Goal: Information Seeking & Learning: Learn about a topic

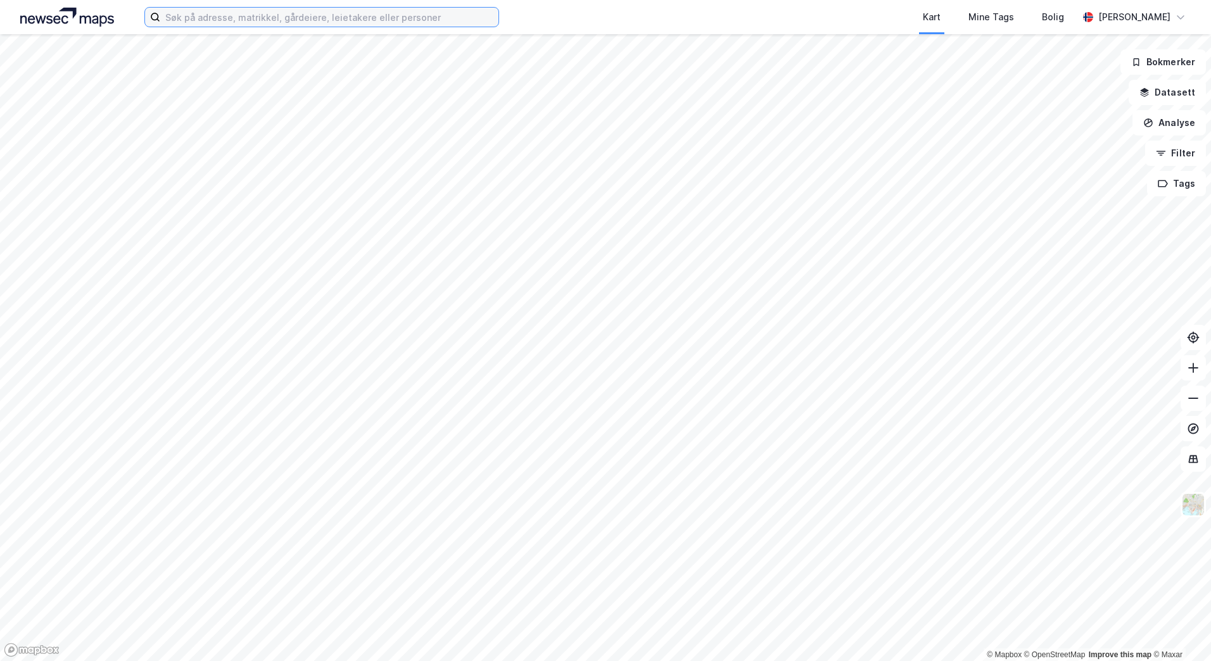
click at [280, 16] on input at bounding box center [329, 17] width 338 height 19
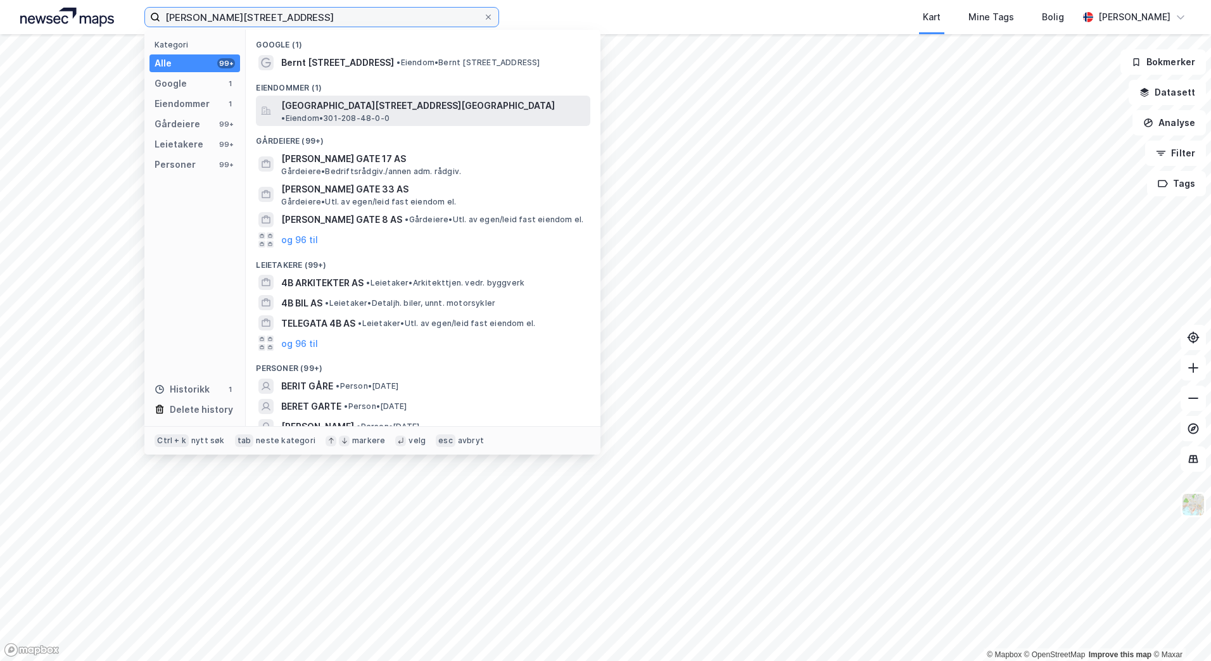
type input "[PERSON_NAME][STREET_ADDRESS]"
click at [318, 108] on span "[GEOGRAPHIC_DATA][STREET_ADDRESS][GEOGRAPHIC_DATA]" at bounding box center [418, 105] width 274 height 15
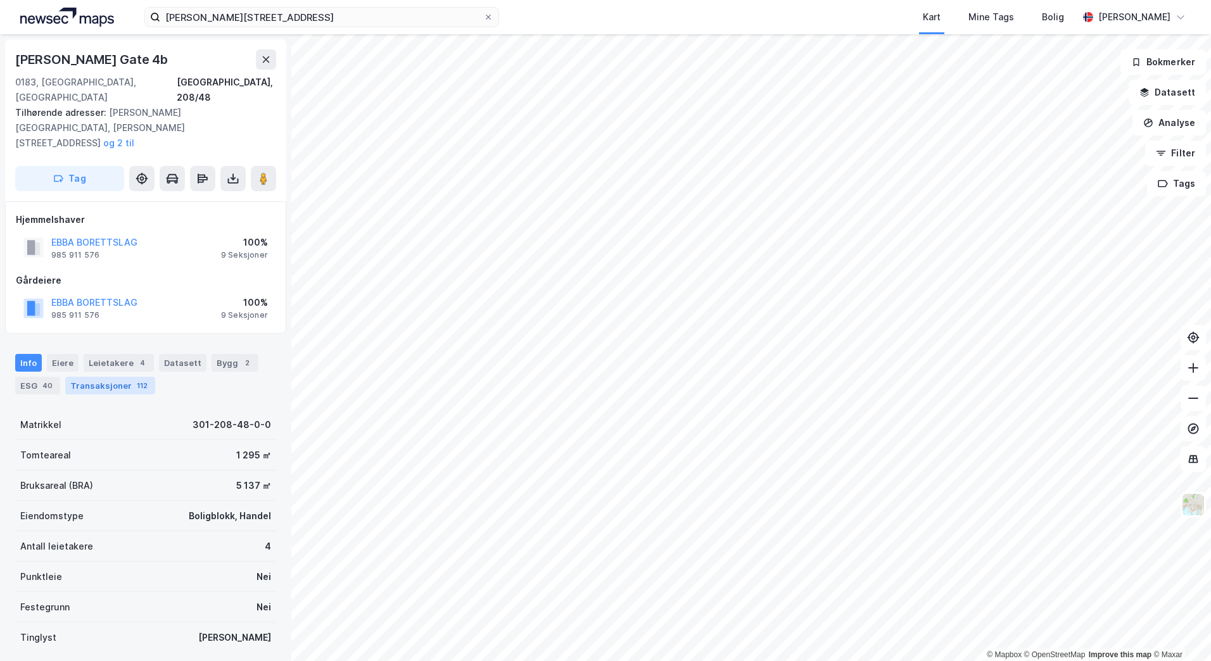
click at [122, 377] on div "Transaksjoner 112" at bounding box center [110, 386] width 90 height 18
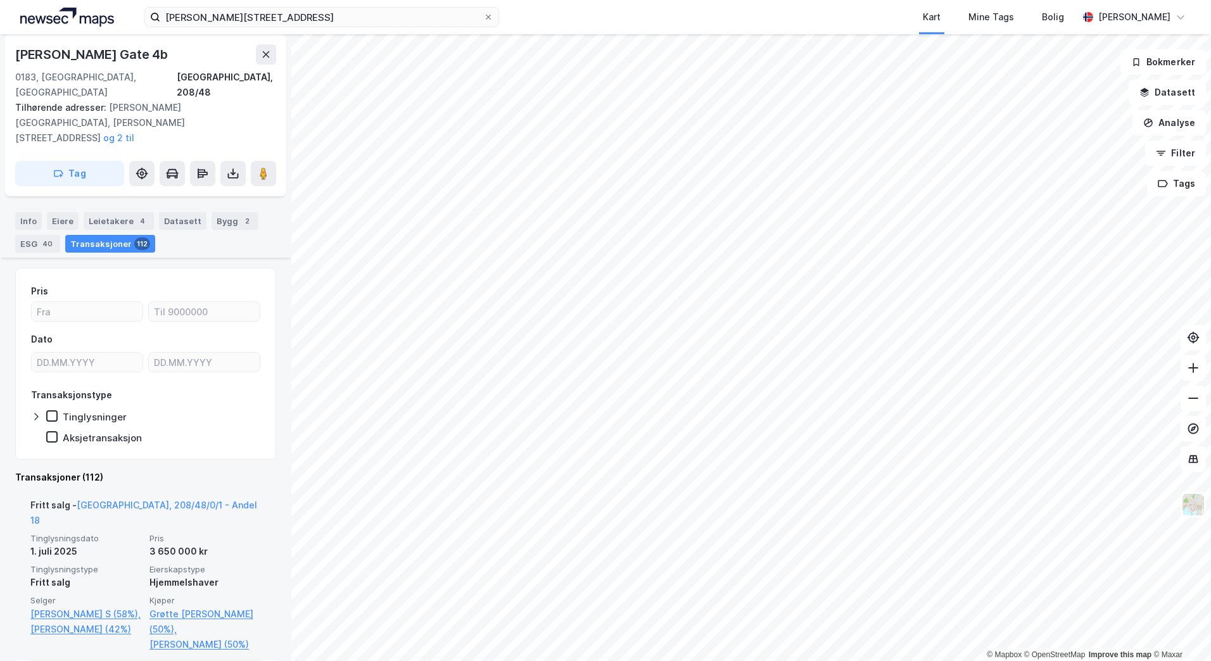
scroll to position [145, 0]
